Goal: Information Seeking & Learning: Learn about a topic

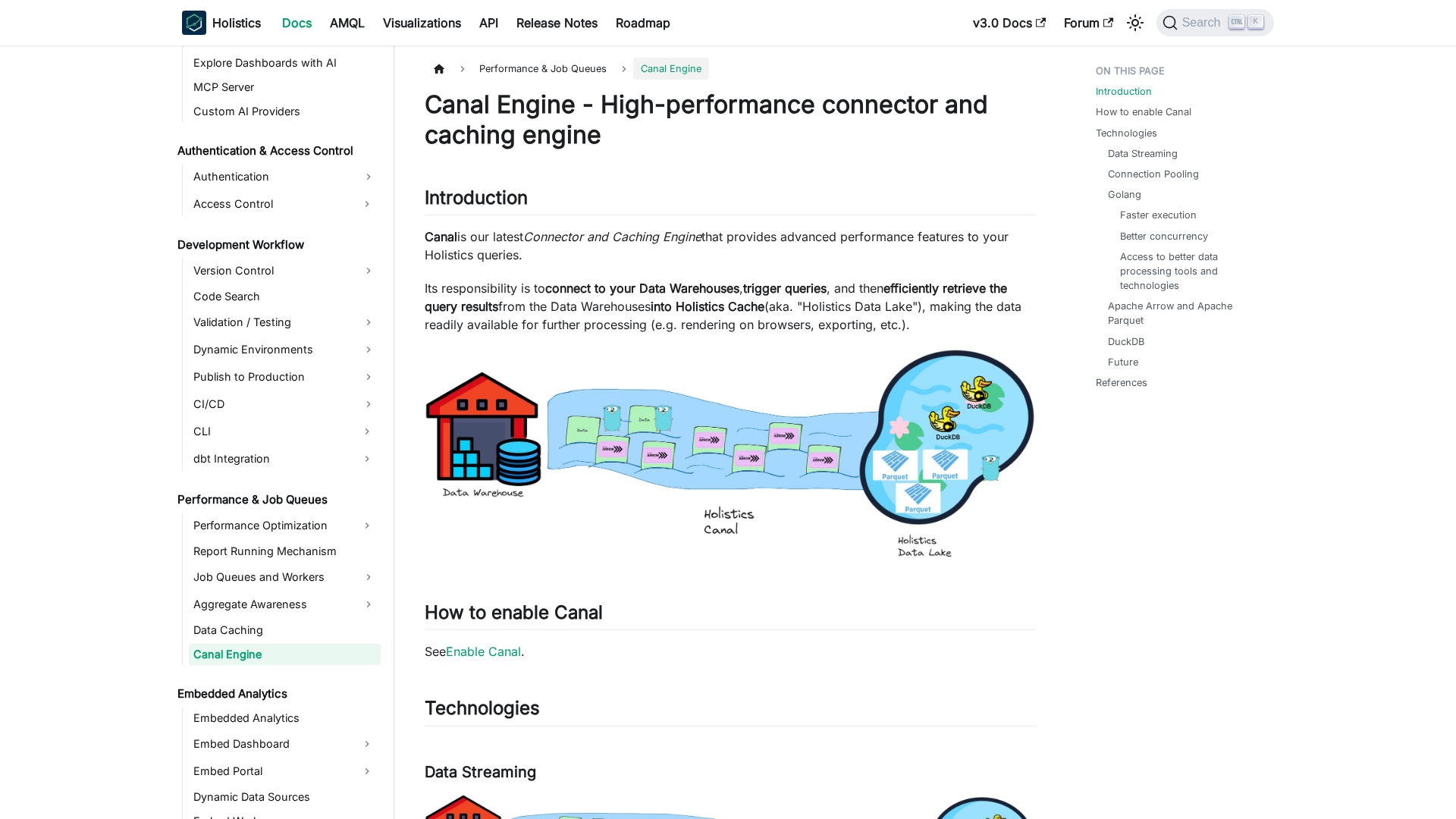
scroll to position [971, 0]
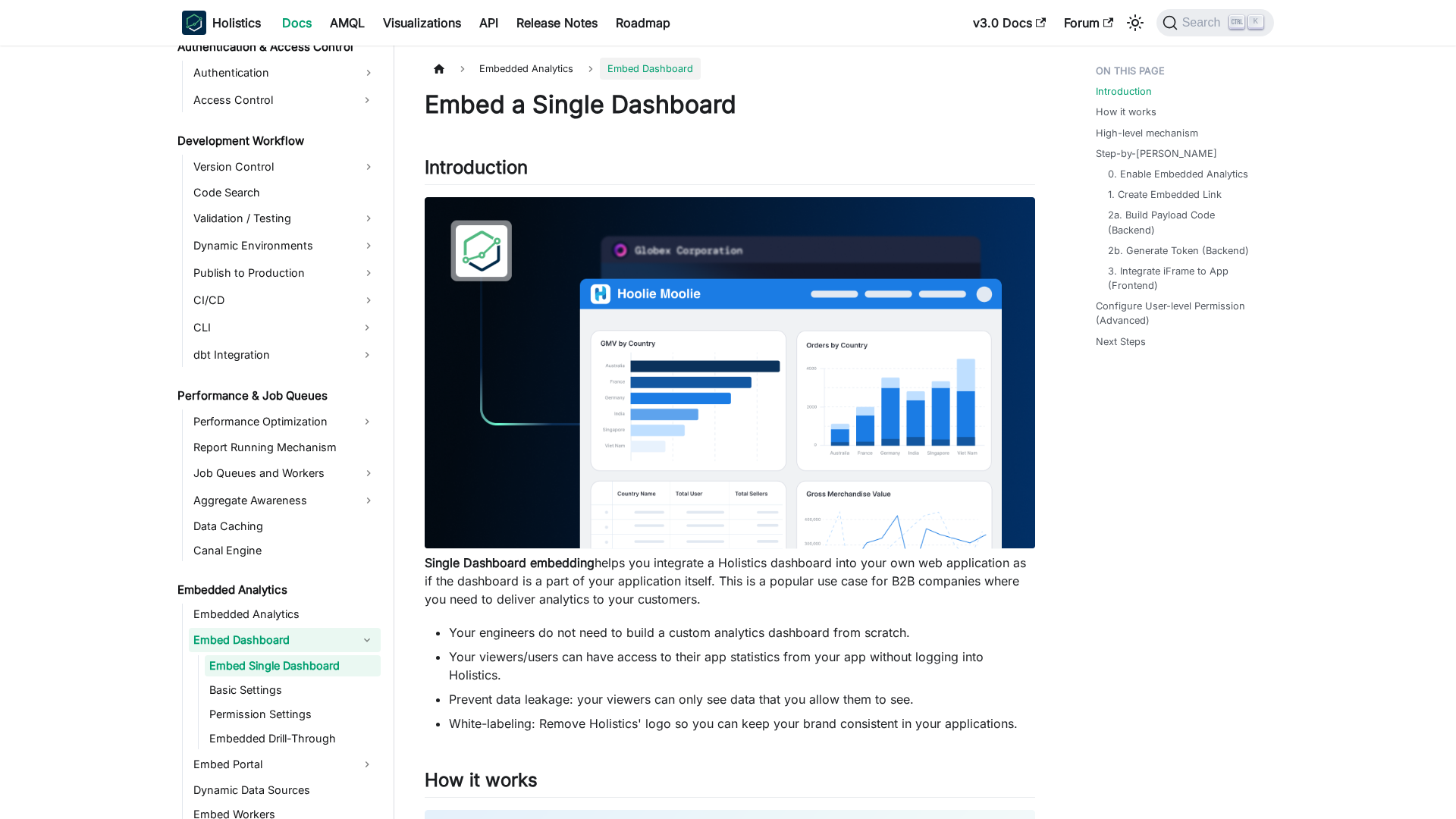
scroll to position [1086, 0]
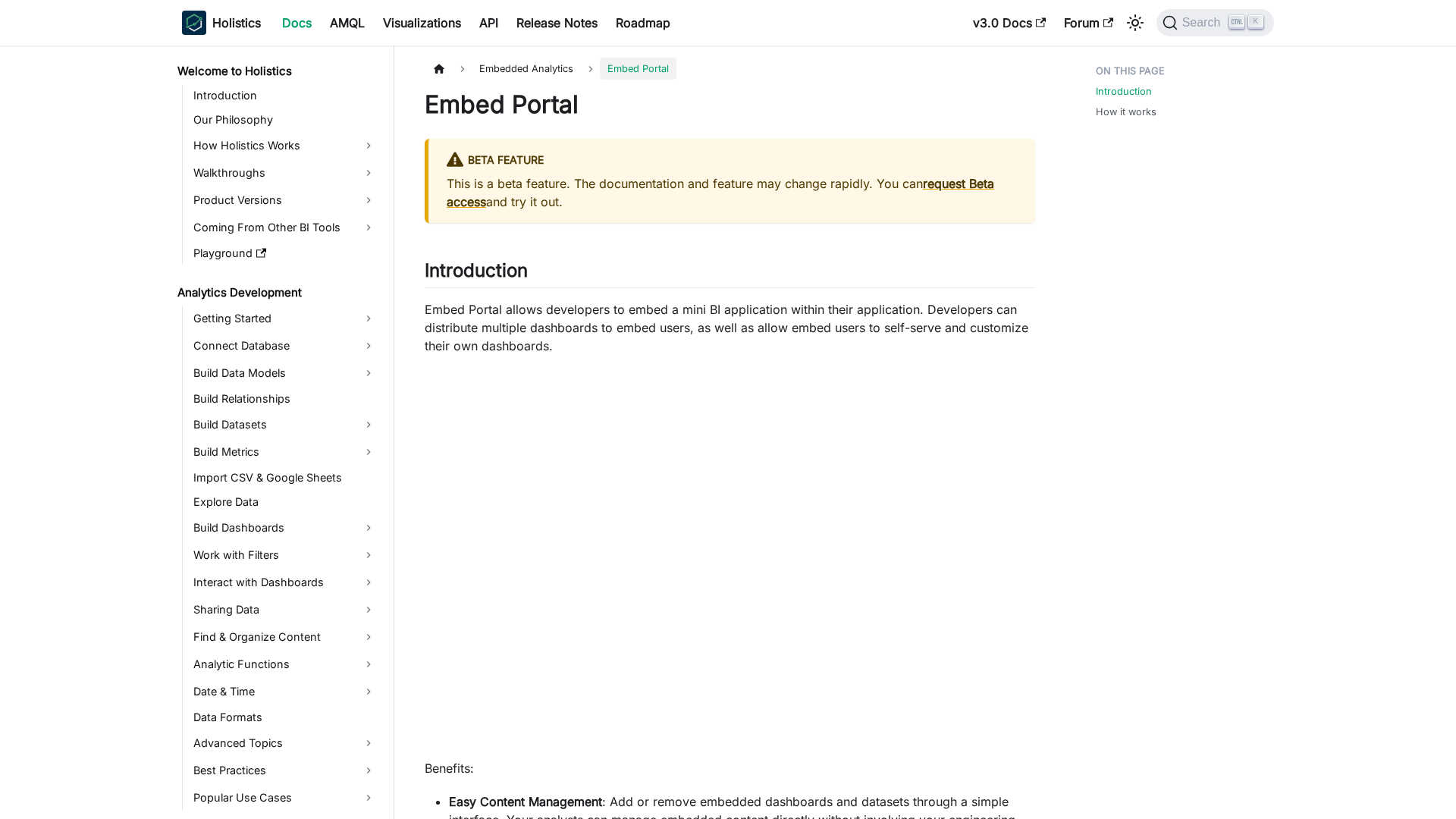
scroll to position [744, 0]
